Goal: Task Accomplishment & Management: Manage account settings

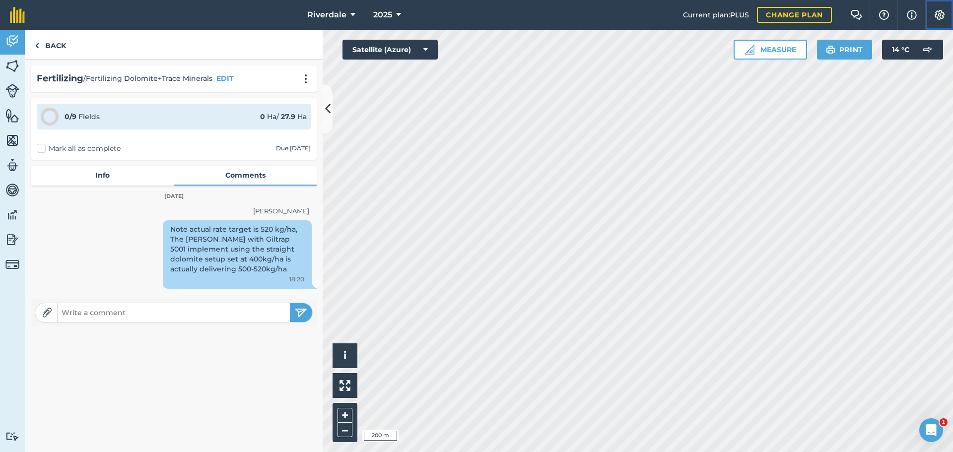
click at [942, 15] on img at bounding box center [940, 15] width 12 height 10
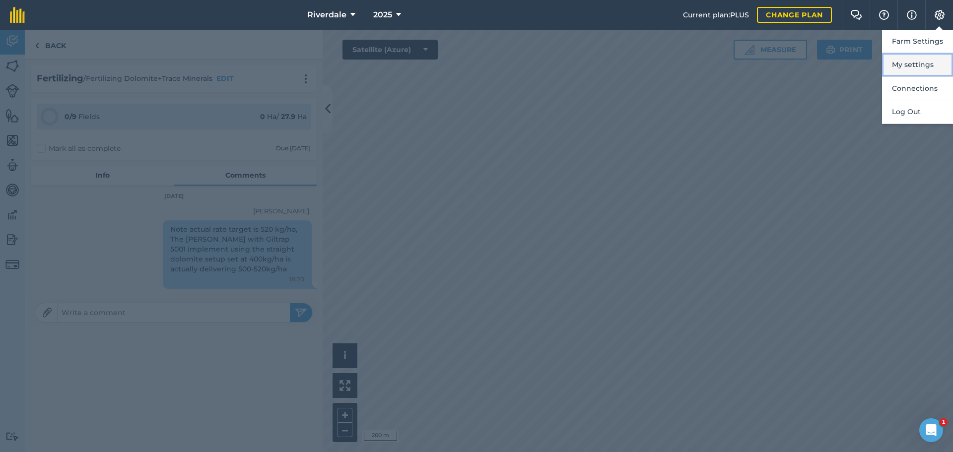
click at [923, 65] on button "My settings" at bounding box center [917, 64] width 71 height 23
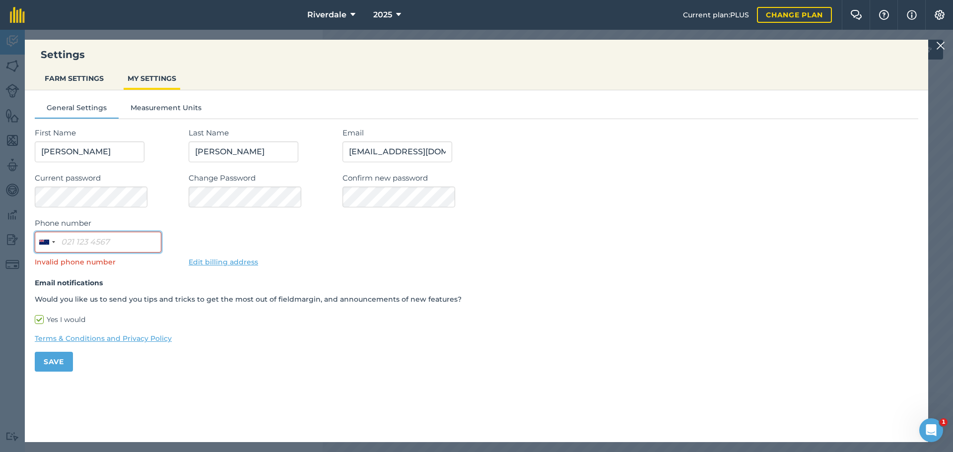
click at [66, 241] on input "Phone number" at bounding box center [98, 242] width 127 height 21
click at [119, 373] on div "General Settings Measurement Units First Name [PERSON_NAME] Name [PERSON_NAME] …" at bounding box center [477, 232] width 904 height 285
click at [942, 12] on img at bounding box center [940, 15] width 12 height 10
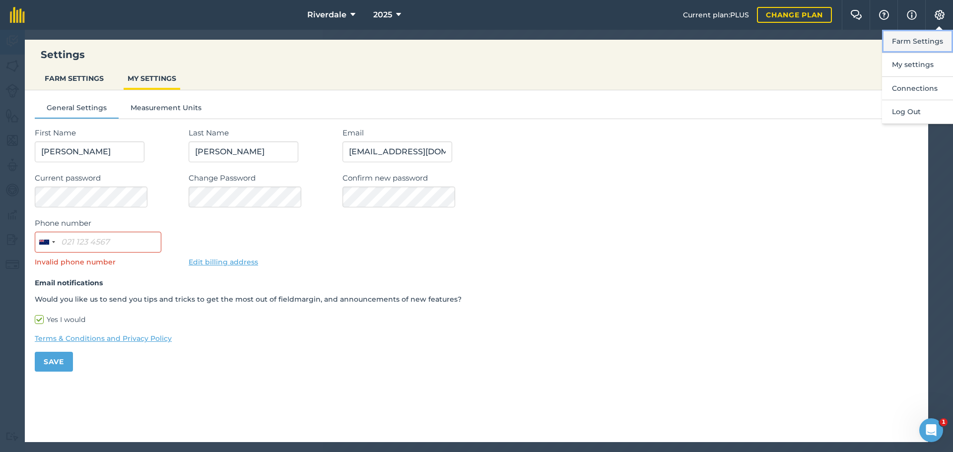
click at [921, 39] on button "Farm Settings" at bounding box center [917, 41] width 71 height 23
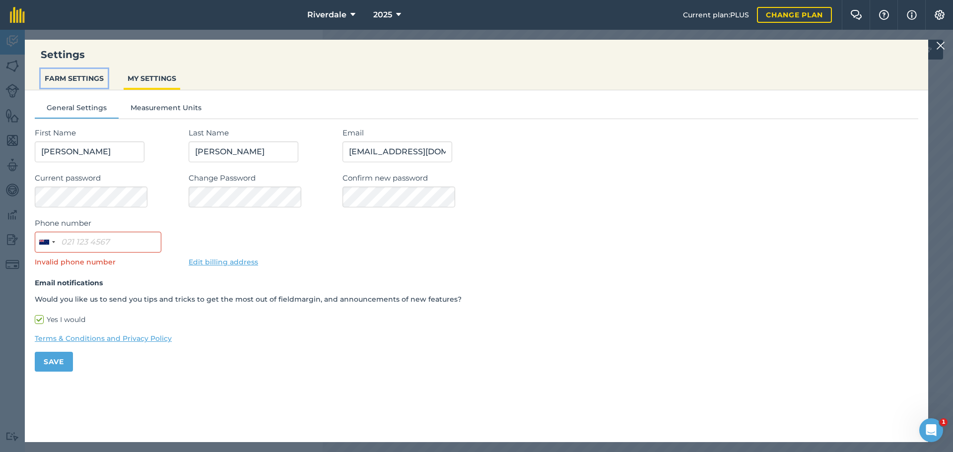
click at [64, 77] on button "FARM SETTINGS" at bounding box center [74, 78] width 67 height 19
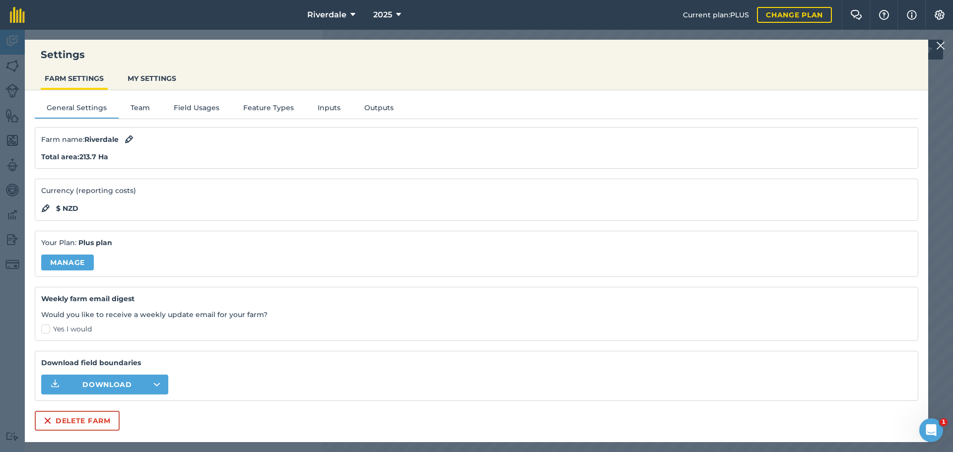
click at [941, 44] on img at bounding box center [940, 46] width 9 height 12
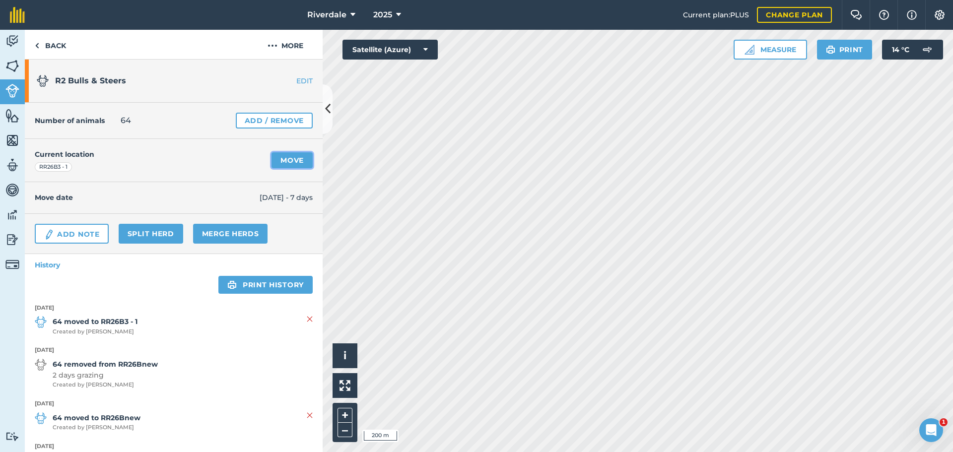
click at [284, 160] on link "Move" at bounding box center [292, 160] width 41 height 16
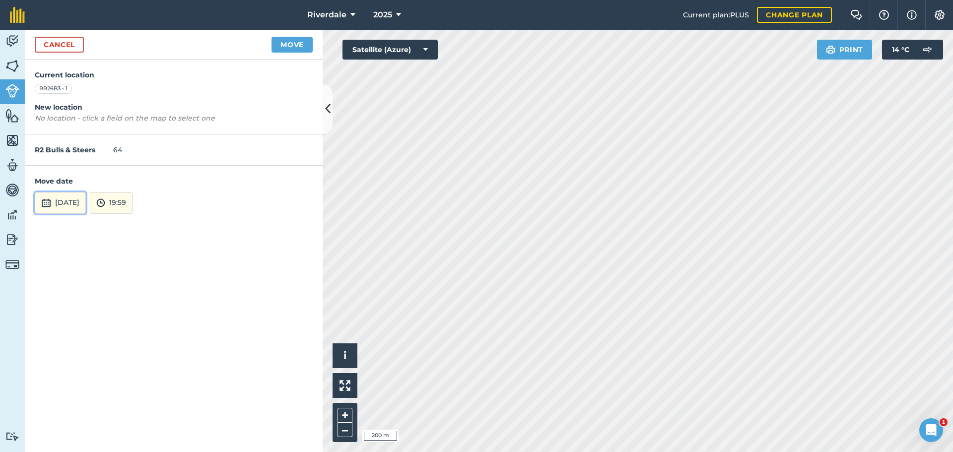
click at [61, 201] on button "[DATE]" at bounding box center [60, 203] width 51 height 22
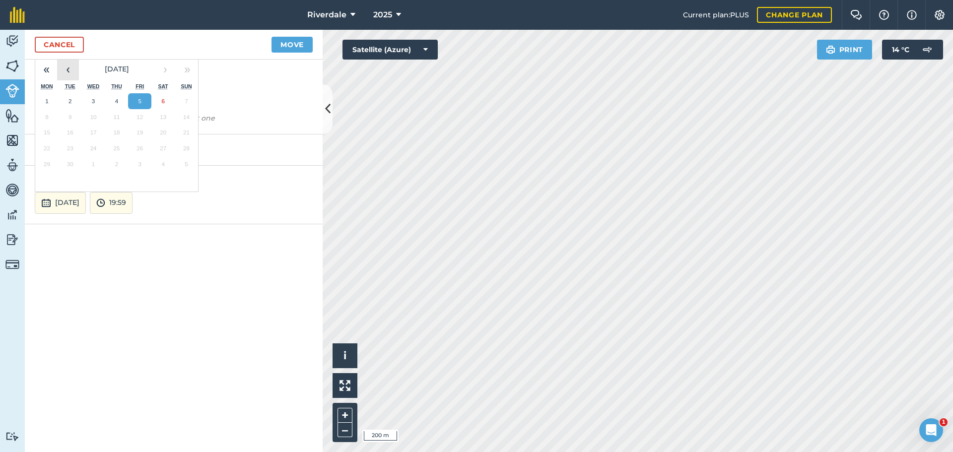
click at [67, 67] on button "‹" at bounding box center [68, 70] width 22 height 22
click at [188, 163] on abbr "31" at bounding box center [186, 164] width 6 height 6
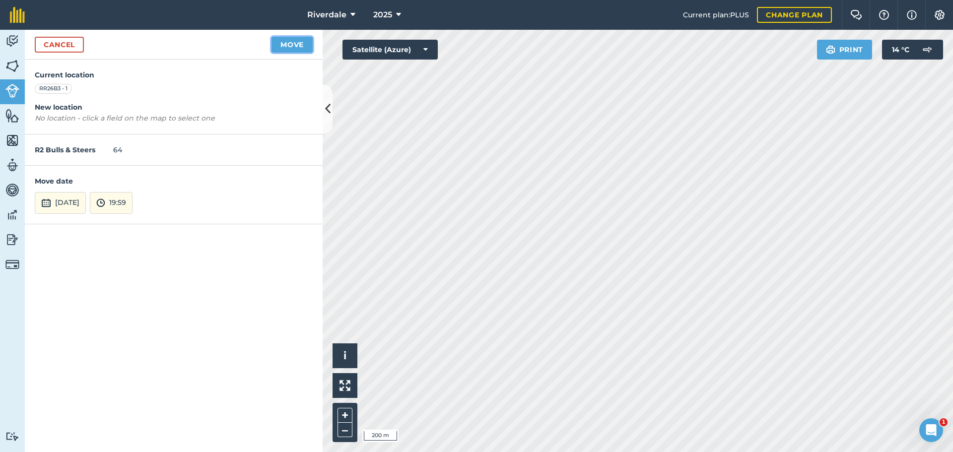
click at [297, 45] on button "Move" at bounding box center [292, 45] width 41 height 16
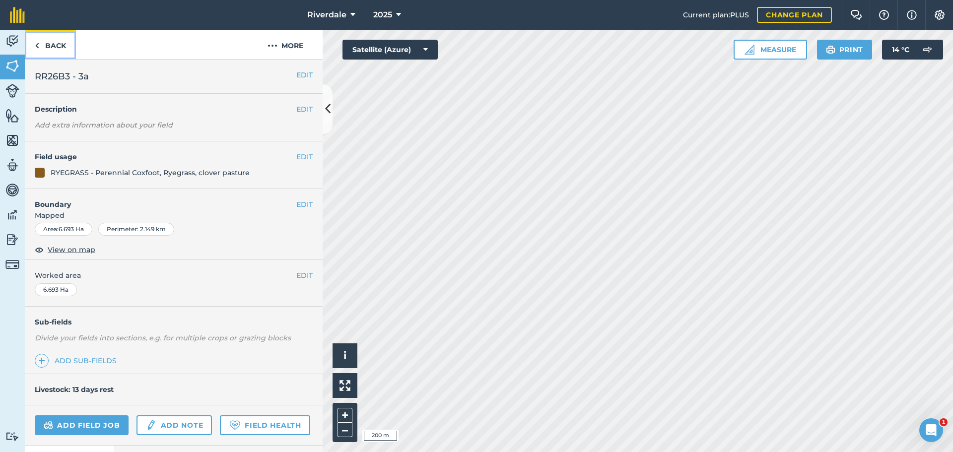
click at [56, 44] on link "Back" at bounding box center [50, 44] width 51 height 29
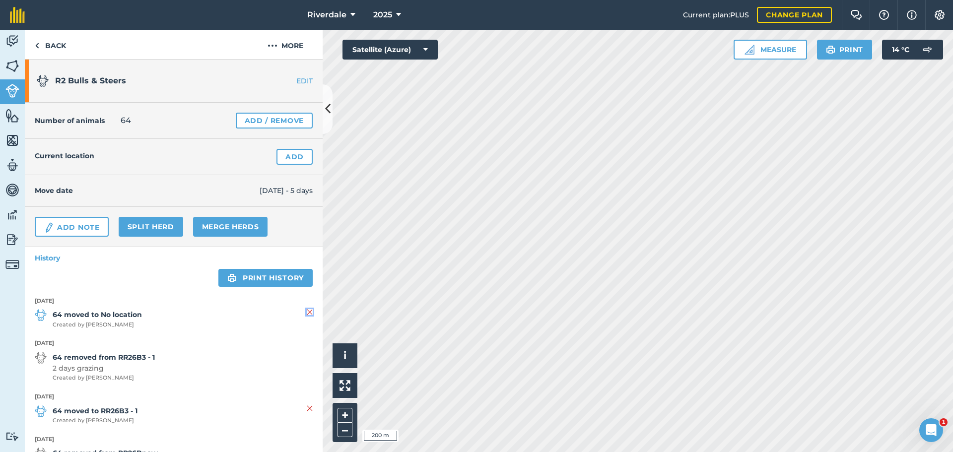
click at [307, 310] on img at bounding box center [310, 312] width 6 height 12
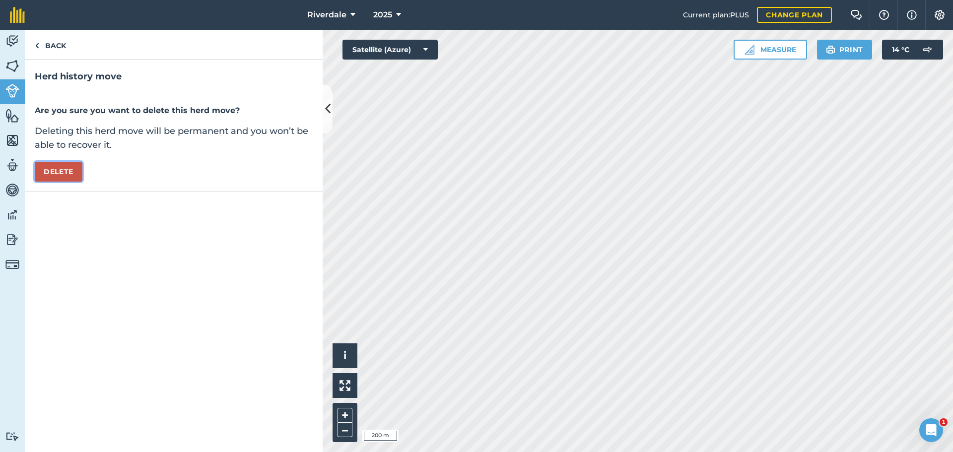
click at [59, 173] on button "Delete" at bounding box center [59, 172] width 48 height 20
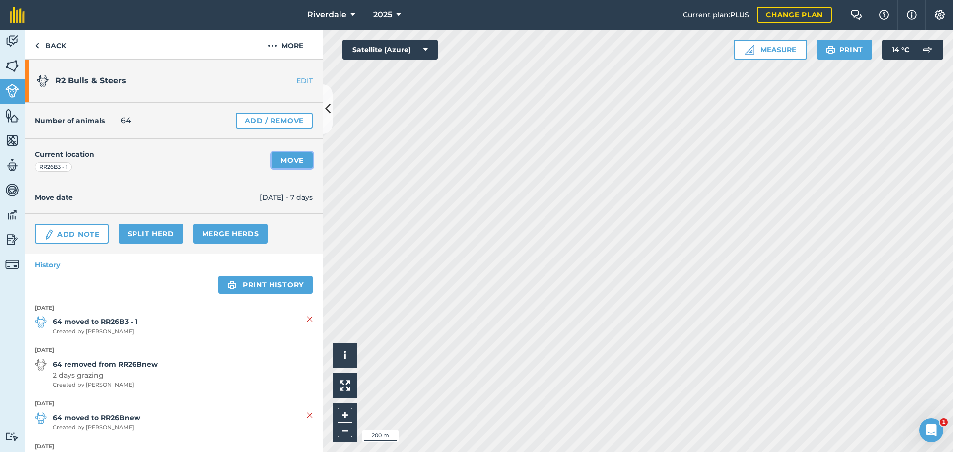
click at [285, 158] on link "Move" at bounding box center [292, 160] width 41 height 16
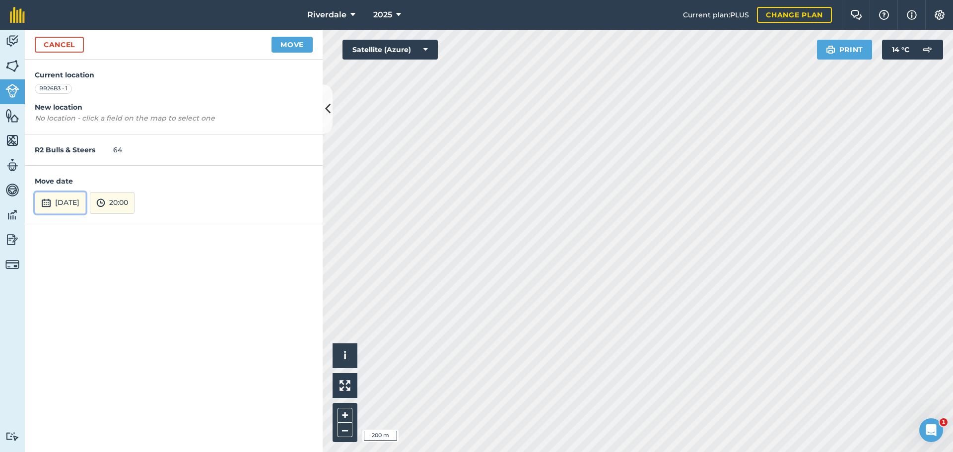
click at [59, 203] on button "[DATE]" at bounding box center [60, 203] width 51 height 22
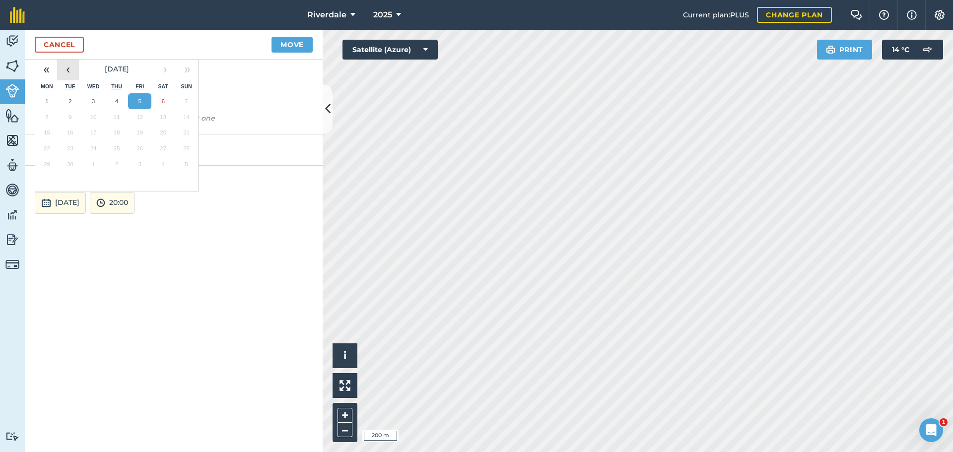
click at [70, 70] on button "‹" at bounding box center [68, 70] width 22 height 22
click at [188, 162] on abbr "31" at bounding box center [186, 164] width 6 height 6
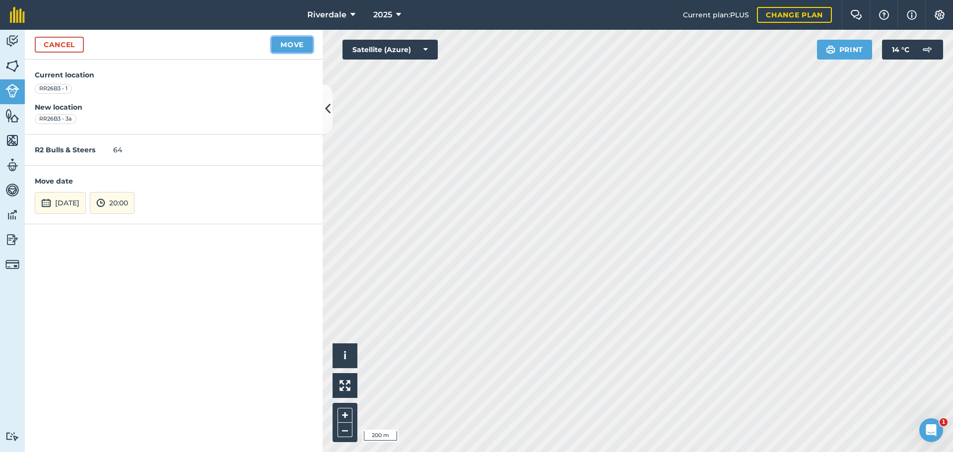
click at [294, 44] on button "Move" at bounding box center [292, 45] width 41 height 16
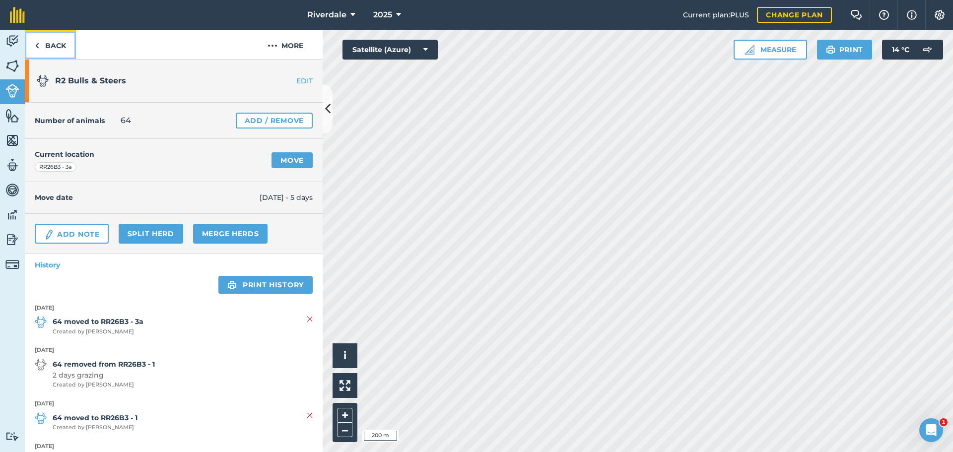
click at [52, 45] on link "Back" at bounding box center [50, 44] width 51 height 29
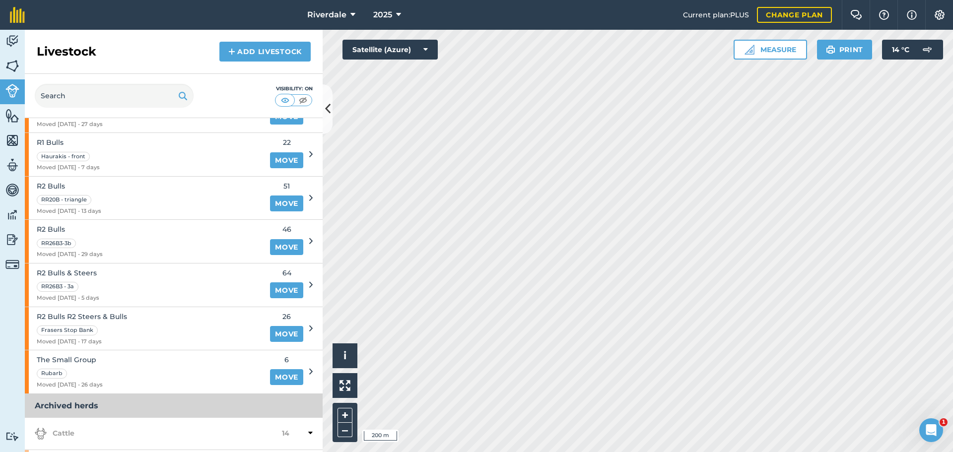
scroll to position [232, 0]
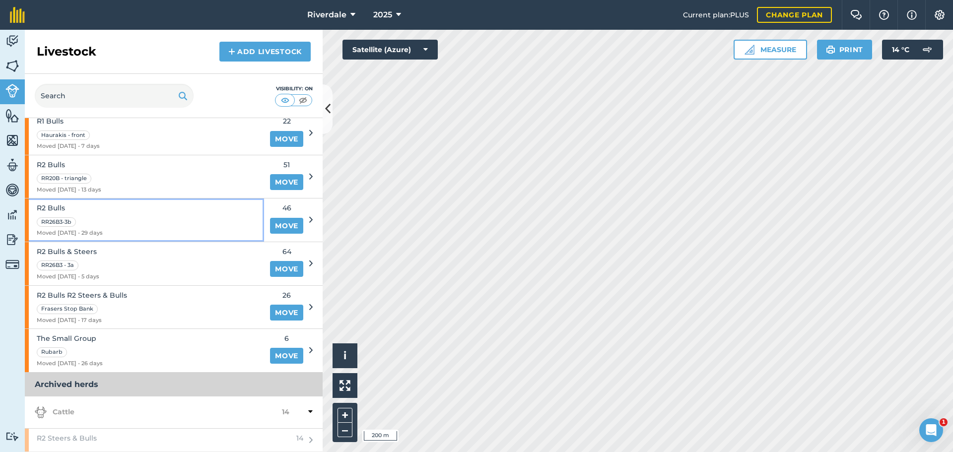
click at [142, 225] on div "R2 Bulls RR26B3-3b Moved [DATE] - 29 days" at bounding box center [144, 220] width 239 height 43
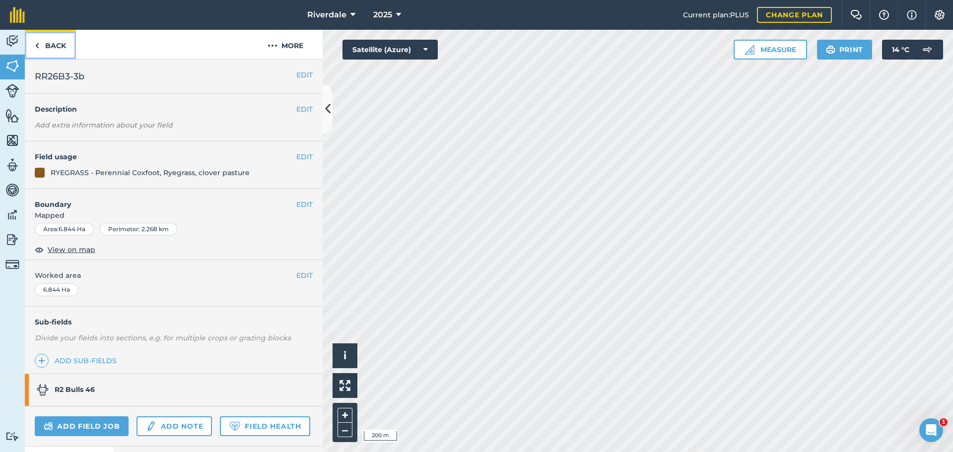
click at [53, 46] on link "Back" at bounding box center [50, 44] width 51 height 29
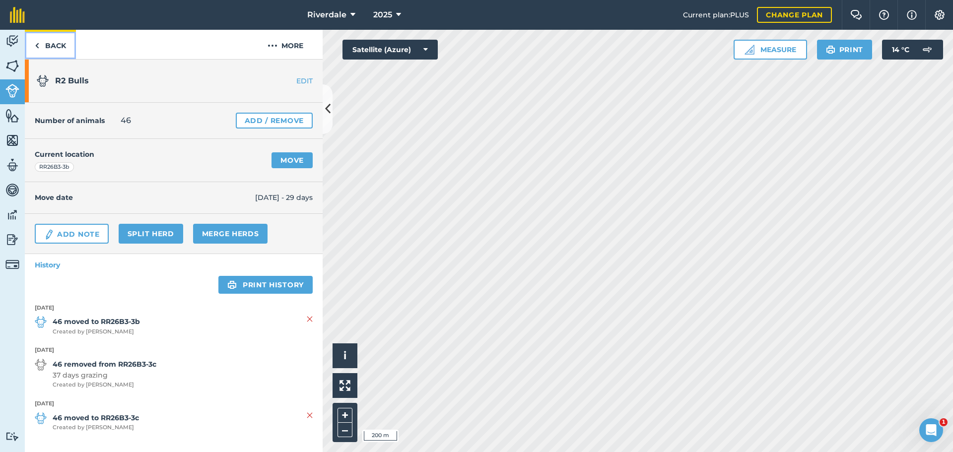
click at [52, 42] on link "Back" at bounding box center [50, 44] width 51 height 29
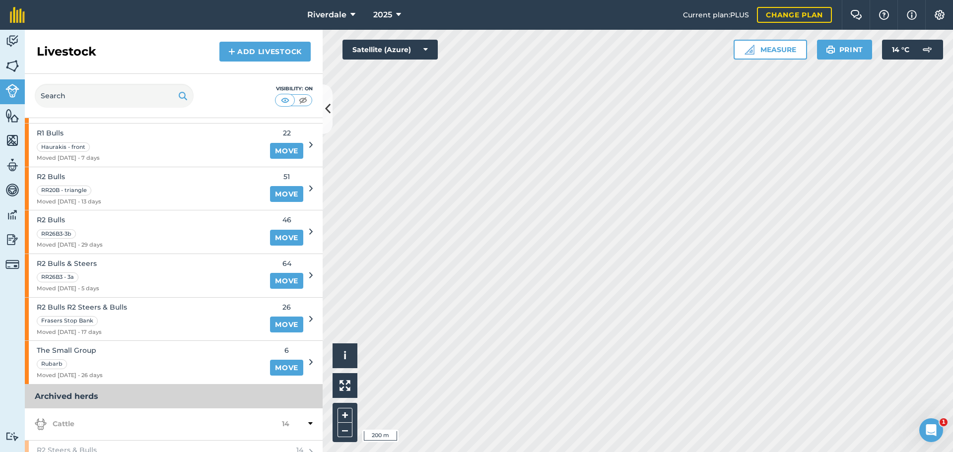
scroll to position [232, 0]
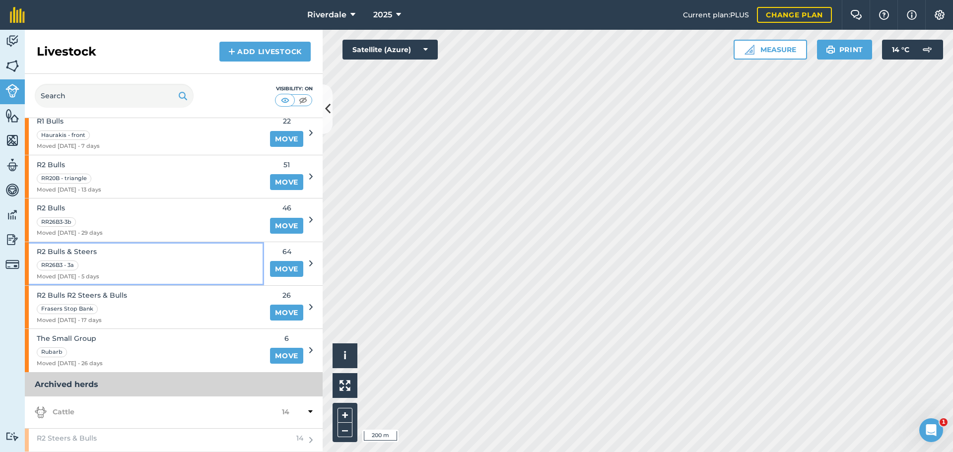
click at [104, 257] on div "R2 Bulls & Steers RR26B3 - 3a Moved [DATE] - 5 days" at bounding box center [144, 263] width 239 height 43
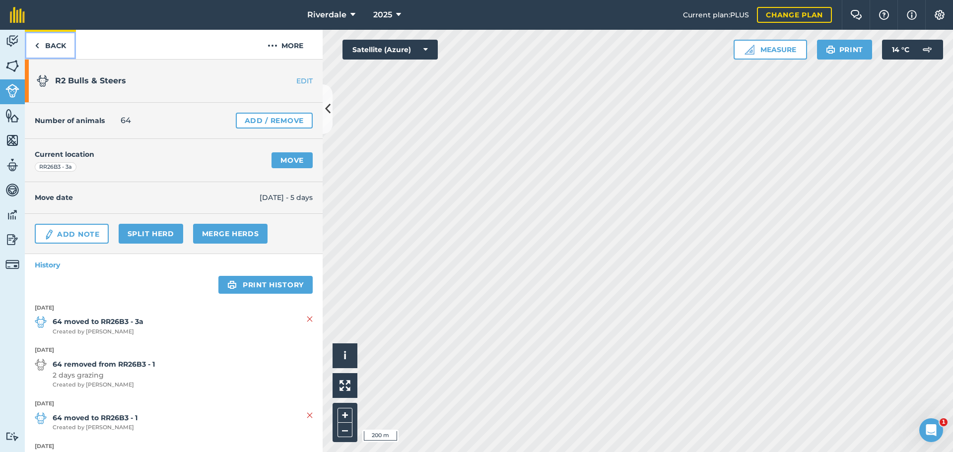
click at [50, 41] on link "Back" at bounding box center [50, 44] width 51 height 29
click at [290, 159] on link "Move" at bounding box center [292, 160] width 41 height 16
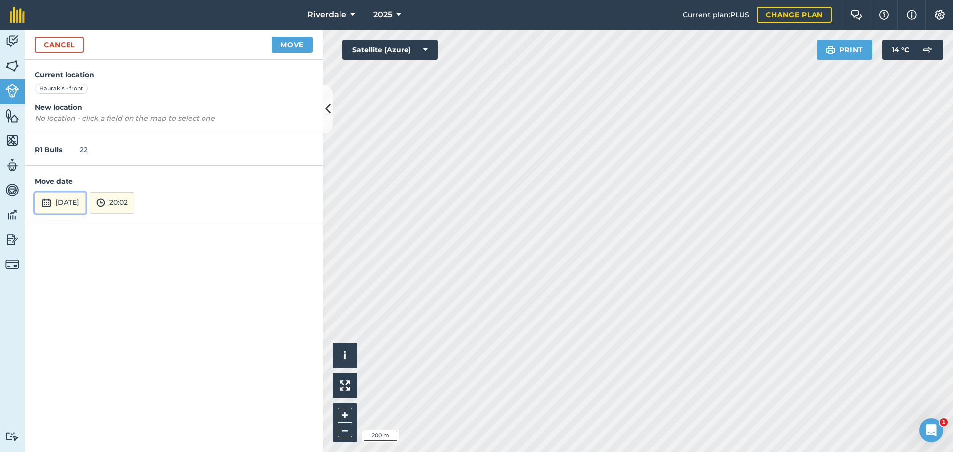
click at [69, 201] on button "[DATE]" at bounding box center [60, 203] width 51 height 22
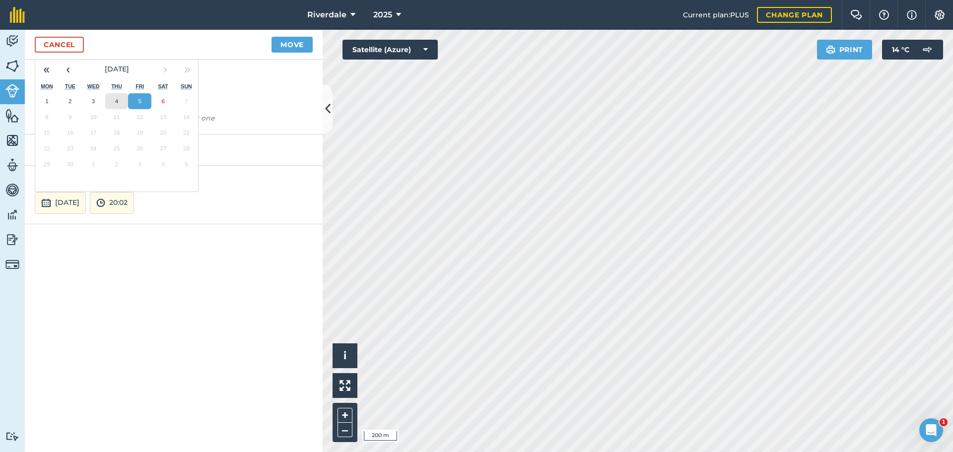
click at [115, 101] on abbr "4" at bounding box center [116, 101] width 3 height 6
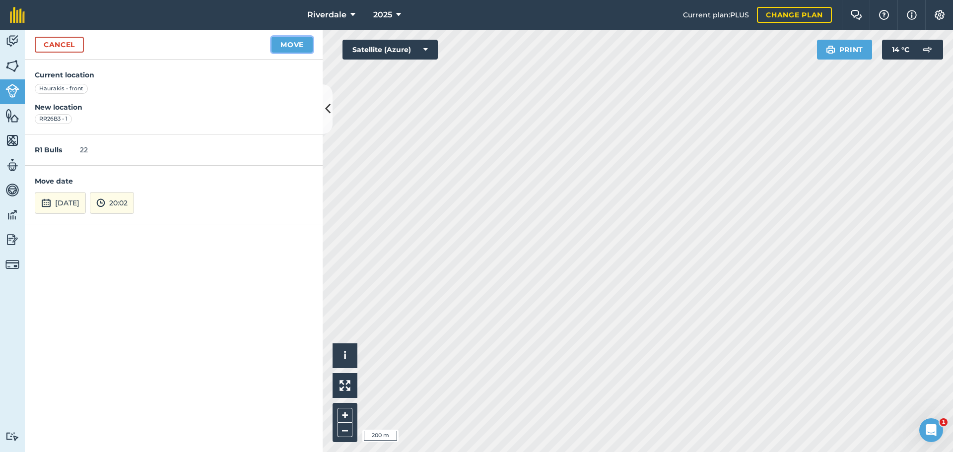
click at [295, 45] on button "Move" at bounding box center [292, 45] width 41 height 16
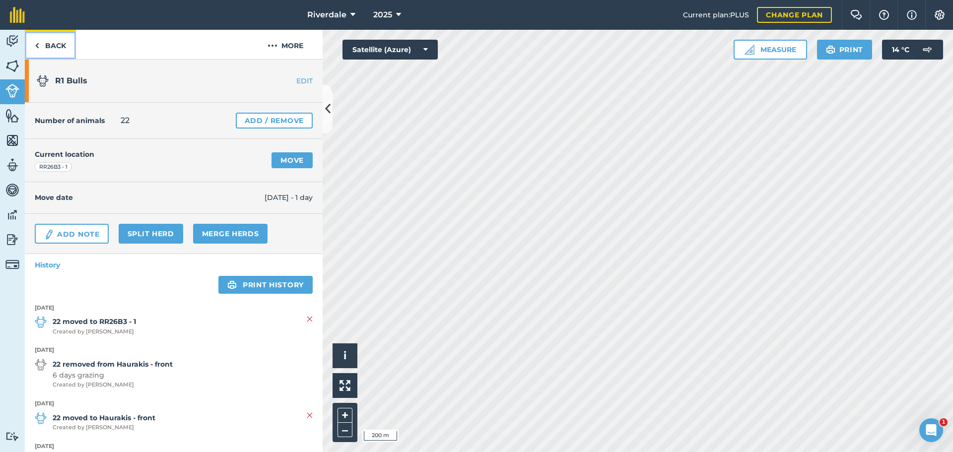
click at [57, 44] on link "Back" at bounding box center [50, 44] width 51 height 29
click at [290, 160] on link "Move" at bounding box center [292, 160] width 41 height 16
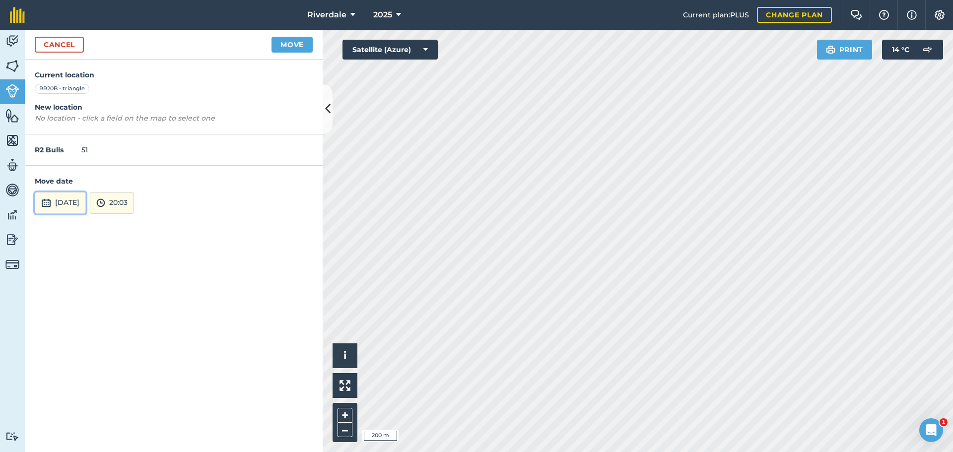
click at [74, 203] on button "[DATE]" at bounding box center [60, 203] width 51 height 22
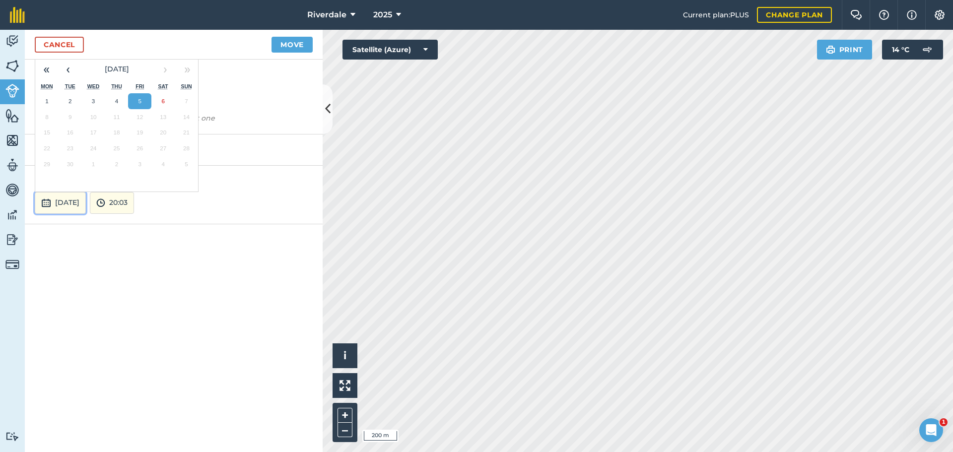
click at [71, 200] on button "[DATE]" at bounding box center [60, 203] width 51 height 22
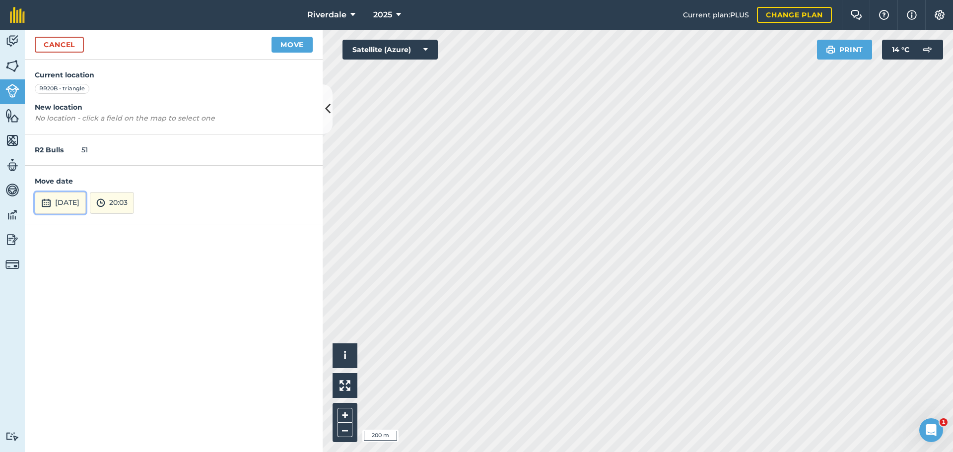
click at [74, 201] on button "[DATE]" at bounding box center [60, 203] width 51 height 22
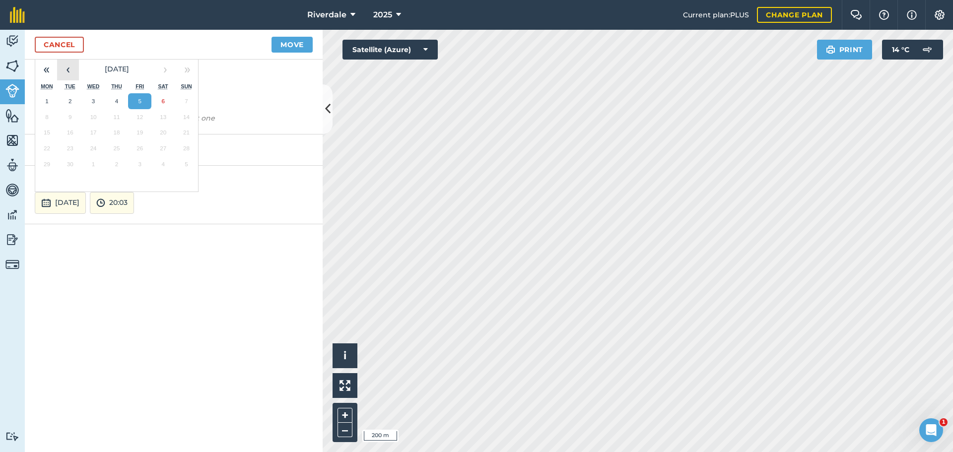
click at [68, 70] on button "‹" at bounding box center [68, 70] width 22 height 22
click at [183, 161] on abbr "31" at bounding box center [186, 164] width 6 height 6
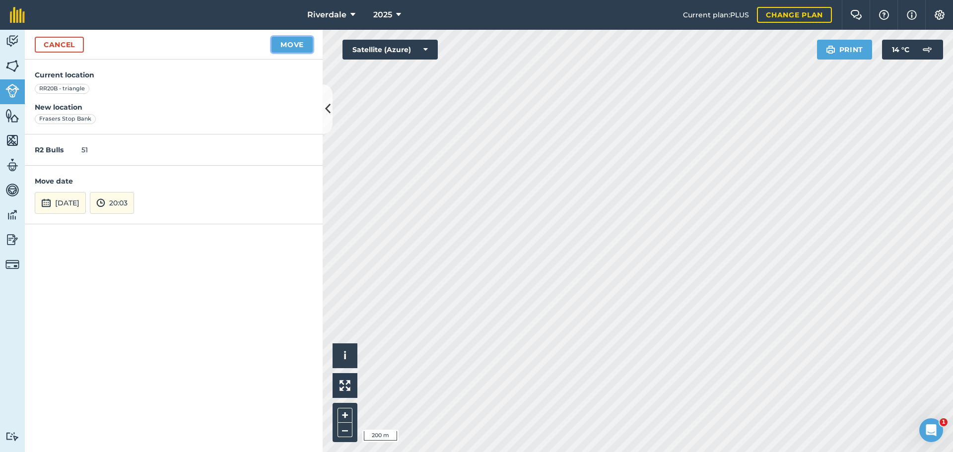
click at [296, 46] on button "Move" at bounding box center [292, 45] width 41 height 16
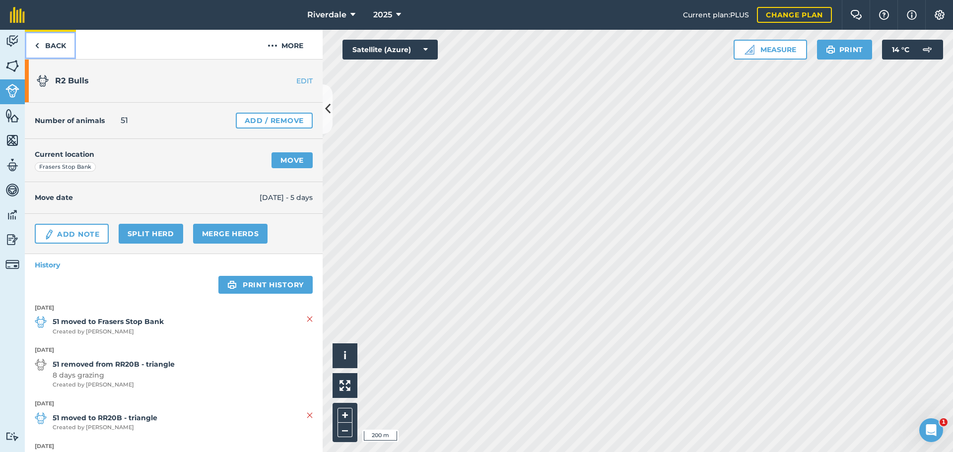
click at [56, 44] on link "Back" at bounding box center [50, 44] width 51 height 29
